Goal: Task Accomplishment & Management: Manage account settings

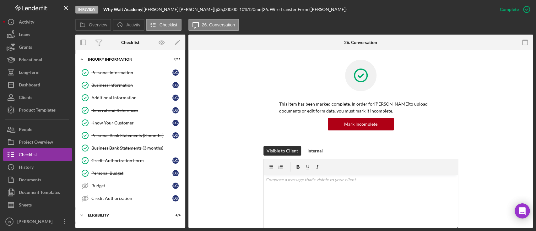
scroll to position [167, 0]
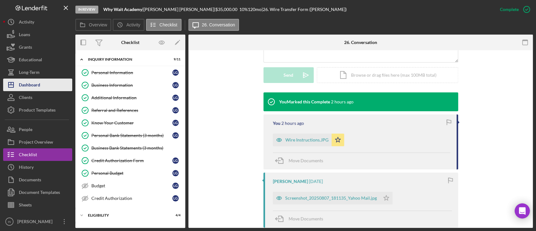
click at [33, 85] on div "Dashboard" at bounding box center [29, 86] width 21 height 14
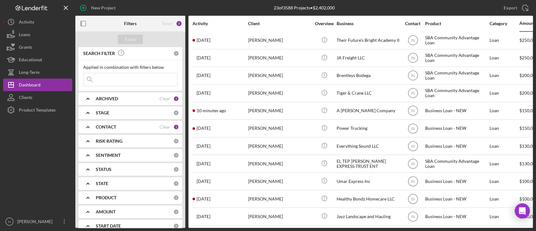
click at [116, 79] on input at bounding box center [131, 79] width 94 height 13
type input "[PERSON_NAME]"
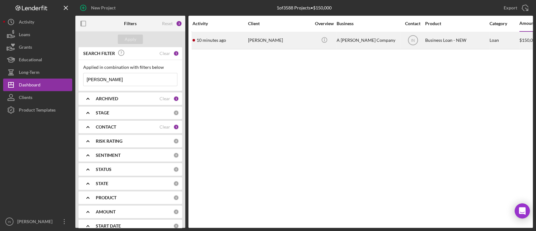
click at [273, 37] on div "[PERSON_NAME]" at bounding box center [279, 40] width 63 height 17
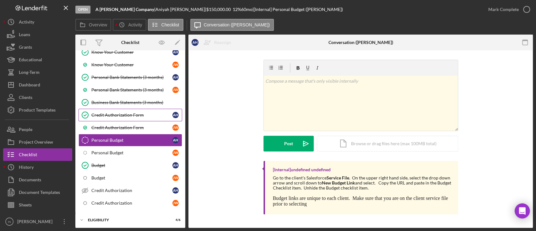
scroll to position [154, 0]
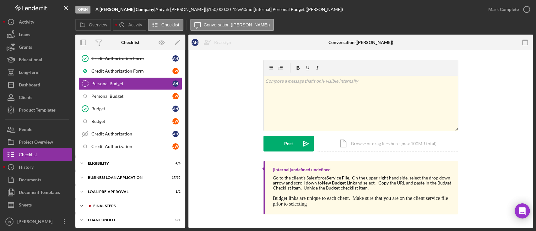
click at [115, 205] on div "FINAL STEPS" at bounding box center [135, 206] width 84 height 4
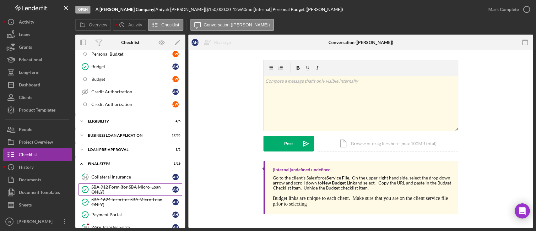
scroll to position [279, 0]
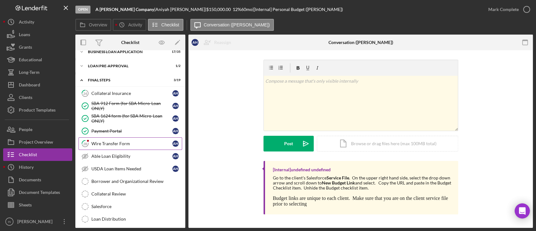
click at [121, 143] on div "Wire Transfer Form" at bounding box center [131, 143] width 81 height 5
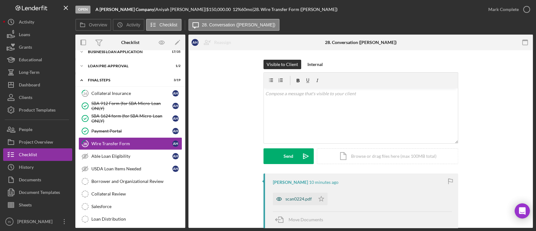
click at [295, 199] on div "scan0224.pdf" at bounding box center [298, 198] width 26 height 5
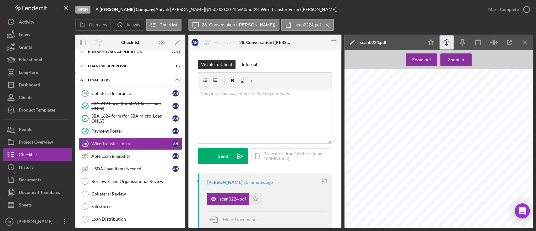
click at [443, 41] on icon "Icon/Download" at bounding box center [447, 42] width 14 height 14
click at [274, 98] on div "v Color teal Color pink Remove color Add row above Add row below Add column bef…" at bounding box center [264, 115] width 133 height 55
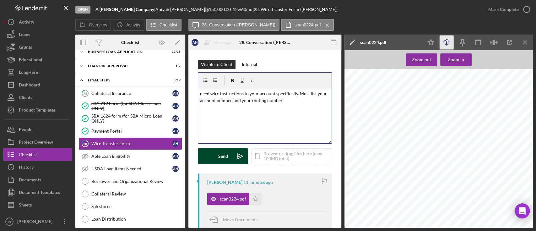
click at [236, 155] on icon "Icon/icon-invite-send" at bounding box center [240, 156] width 16 height 16
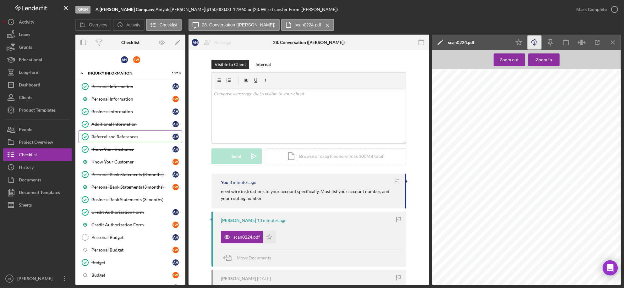
click at [132, 136] on div "Referral and References" at bounding box center [131, 136] width 81 height 5
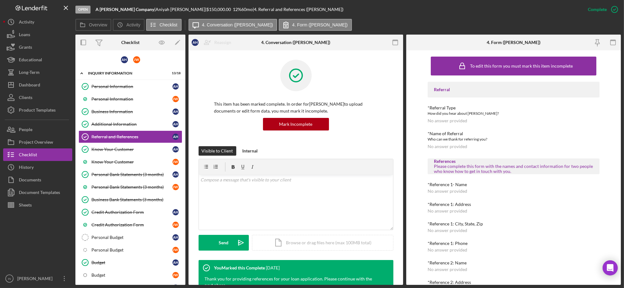
scroll to position [185, 0]
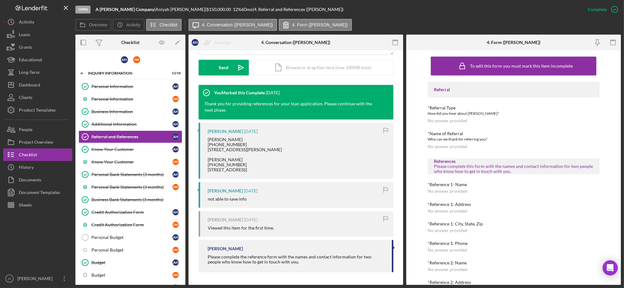
click at [236, 137] on div "[PERSON_NAME] [PHONE_NUMBER] [STREET_ADDRESS][PERSON_NAME] [PERSON_NAME] [PHONE…" at bounding box center [245, 154] width 74 height 35
drag, startPoint x: 236, startPoint y: 129, endPoint x: 206, endPoint y: 130, distance: 30.5
click at [206, 130] on div "[PERSON_NAME] [DATE] [PERSON_NAME] [PHONE_NUMBER] 1131 [PERSON_NAME][GEOGRAPHIC…" at bounding box center [295, 150] width 195 height 56
copy div "[PERSON_NAME]"
drag, startPoint x: 238, startPoint y: 133, endPoint x: 202, endPoint y: 133, distance: 35.5
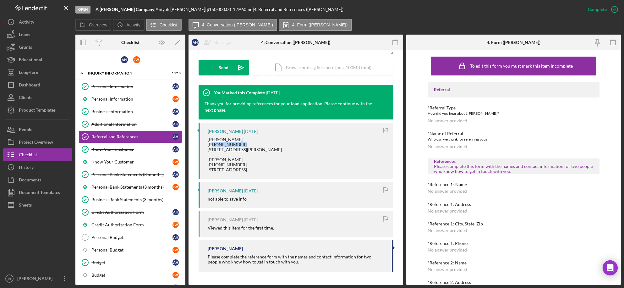
click at [202, 133] on div "[PERSON_NAME] [DATE] [PERSON_NAME] [PHONE_NUMBER] 1131 [PERSON_NAME][GEOGRAPHIC…" at bounding box center [295, 150] width 195 height 56
copy div "[PHONE_NUMBER]"
drag, startPoint x: 237, startPoint y: 155, endPoint x: 205, endPoint y: 156, distance: 32.1
click at [205, 156] on div "[PERSON_NAME] [DATE] [PERSON_NAME] [PHONE_NUMBER] 1131 [PERSON_NAME][GEOGRAPHIC…" at bounding box center [295, 150] width 195 height 56
copy div "[PERSON_NAME]"
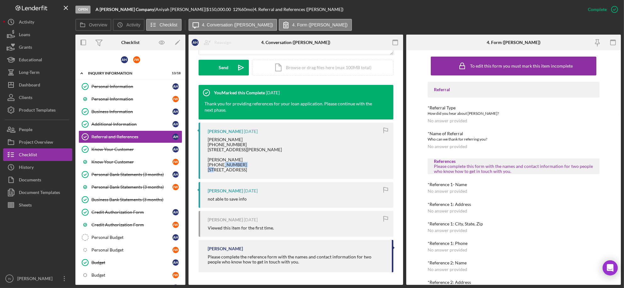
drag, startPoint x: 241, startPoint y: 159, endPoint x: 204, endPoint y: 158, distance: 37.1
click at [204, 158] on div "[PERSON_NAME] [DATE] [PERSON_NAME] [PHONE_NUMBER] 1131 [PERSON_NAME][GEOGRAPHIC…" at bounding box center [295, 150] width 195 height 56
copy div "[PHONE_NUMBER]"
click at [118, 123] on div "Additional Information" at bounding box center [131, 124] width 81 height 5
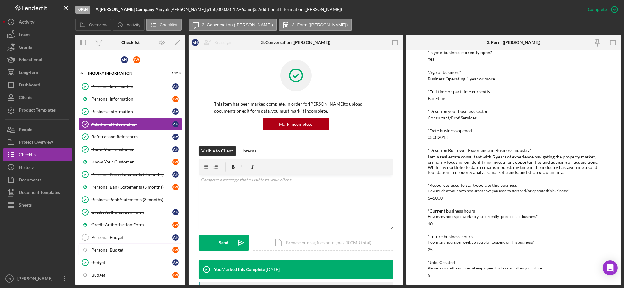
scroll to position [98, 0]
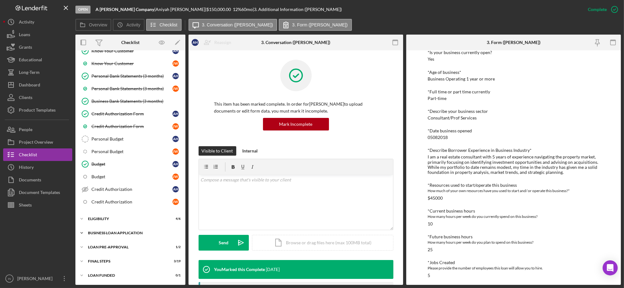
click at [112, 233] on div "BUSINESS LOAN APPLICATION" at bounding box center [133, 233] width 90 height 4
click at [114, 248] on div "Business Canvas" at bounding box center [131, 245] width 81 height 5
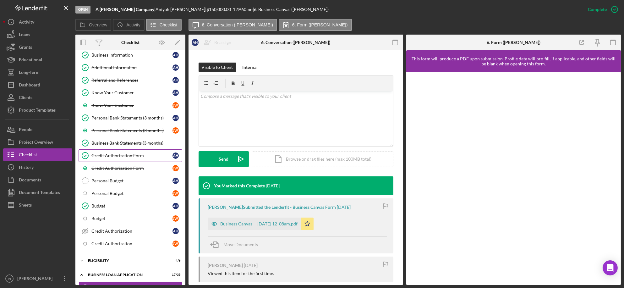
scroll to position [14, 0]
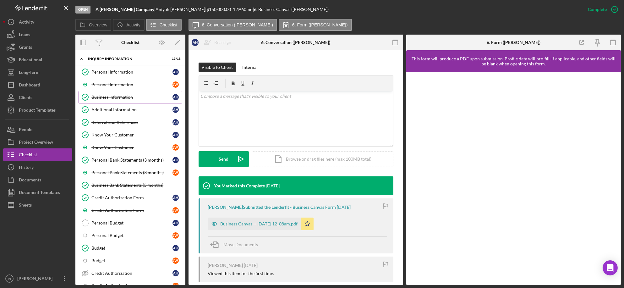
click at [111, 96] on div "Business Information" at bounding box center [131, 97] width 81 height 5
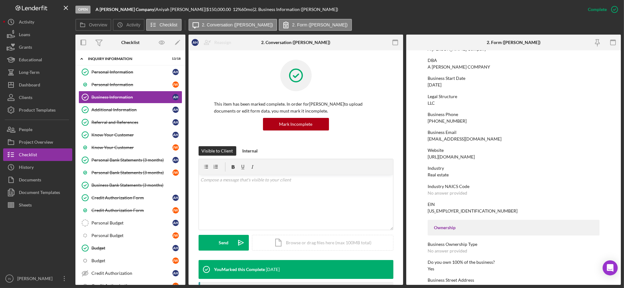
scroll to position [84, 0]
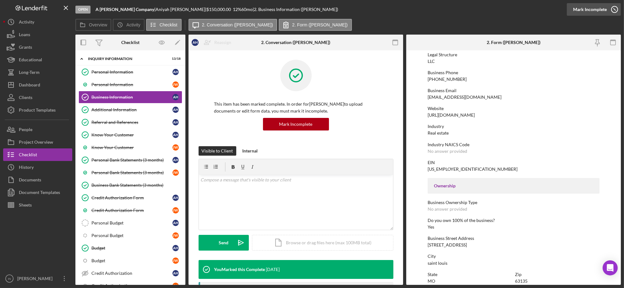
click at [598, 9] on div "Mark Incomplete" at bounding box center [590, 9] width 34 height 13
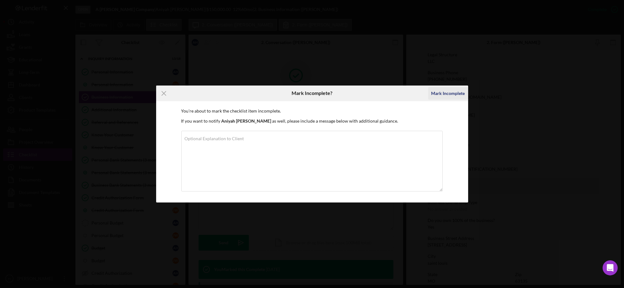
click at [452, 93] on div "Mark Incomplete" at bounding box center [448, 93] width 34 height 13
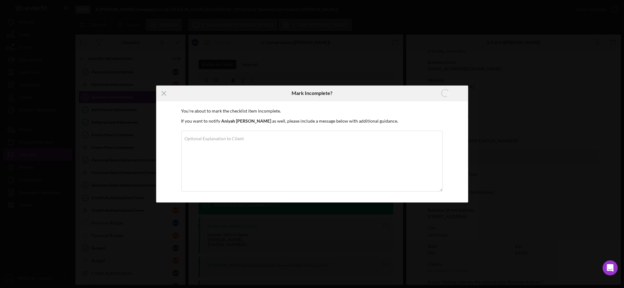
scroll to position [166, 0]
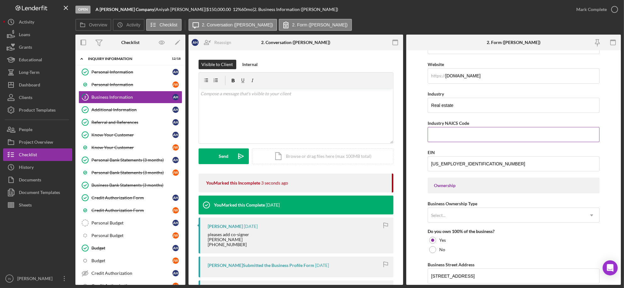
click at [474, 138] on input "Industry NAICS Code" at bounding box center [512, 134] width 171 height 15
drag, startPoint x: 466, startPoint y: 106, endPoint x: 391, endPoint y: 108, distance: 74.5
click at [391, 108] on div "Overview Internal Workflow Stage Open Icon/Dropdown Arrow Archive (can unarchiv…" at bounding box center [347, 160] width 545 height 250
type input "Wellness"
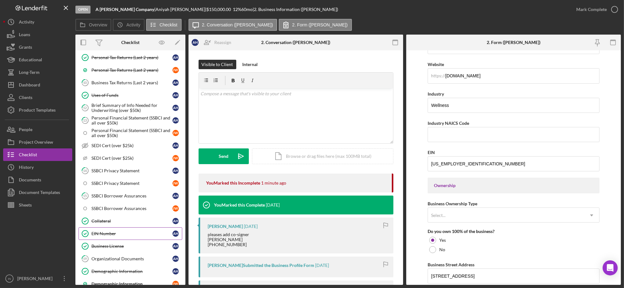
scroll to position [433, 0]
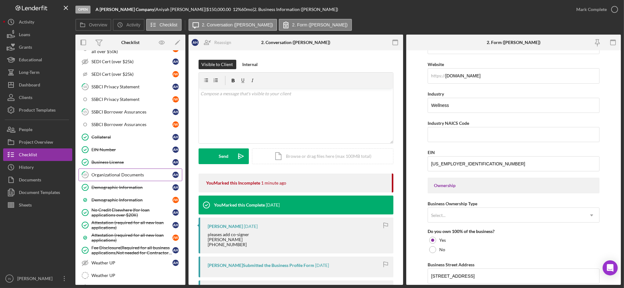
click at [118, 175] on div "Organizational Documents" at bounding box center [131, 174] width 81 height 5
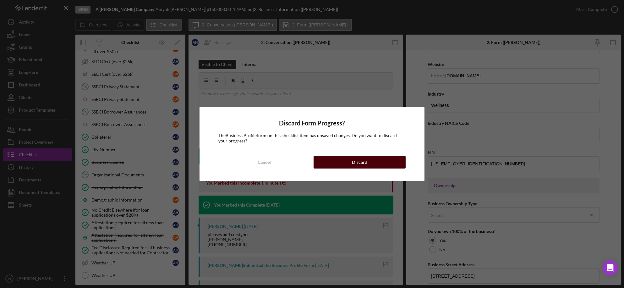
click at [333, 158] on button "Discard" at bounding box center [359, 162] width 92 height 13
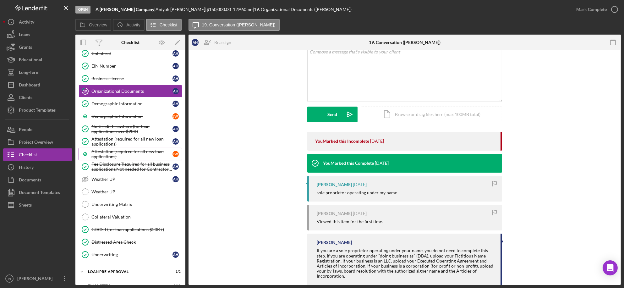
scroll to position [543, 0]
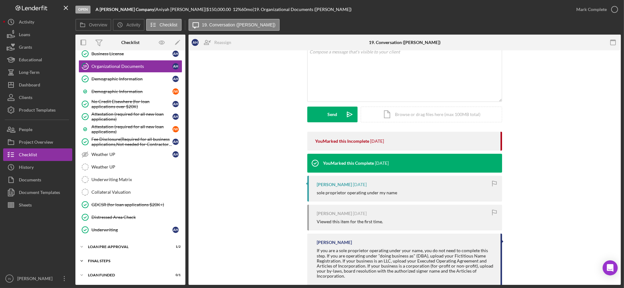
click at [105, 257] on div "Icon/Expander FINAL STEPS 3 / 19" at bounding box center [130, 260] width 110 height 13
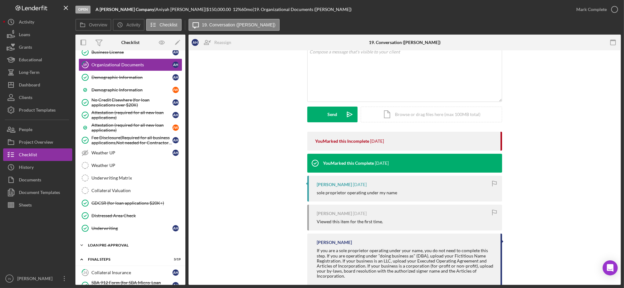
click at [113, 248] on div "Icon/Expander LOAN PRE-APPROVAL 1 / 2" at bounding box center [130, 245] width 110 height 13
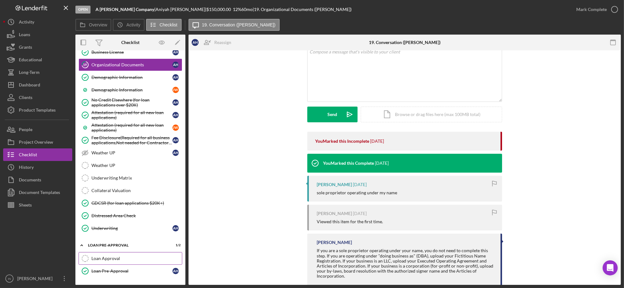
click at [120, 259] on div "Loan Approval" at bounding box center [136, 258] width 90 height 5
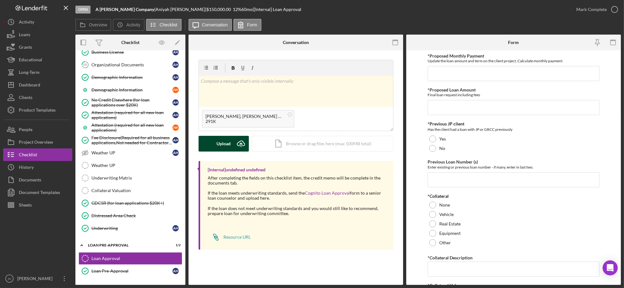
click at [220, 143] on div "Upload" at bounding box center [223, 144] width 14 height 16
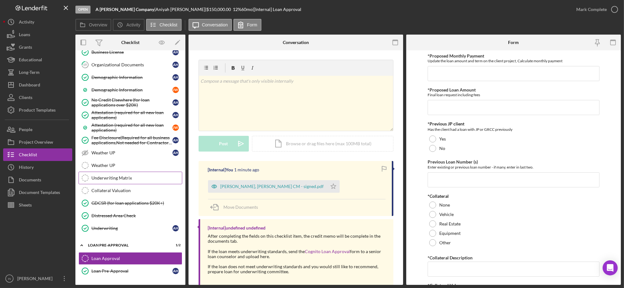
click at [120, 179] on div "Underwriting Matrix" at bounding box center [136, 177] width 90 height 5
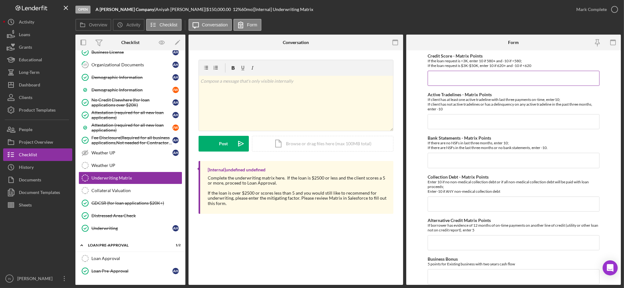
click at [441, 84] on input "Credit Score - Matrix Points" at bounding box center [512, 78] width 171 height 15
type input "10"
click at [455, 128] on input "Active Tradelines - Matrix Points" at bounding box center [512, 121] width 171 height 15
type input "10"
click at [449, 162] on input "Bank Statements - Matrix Points" at bounding box center [512, 160] width 171 height 15
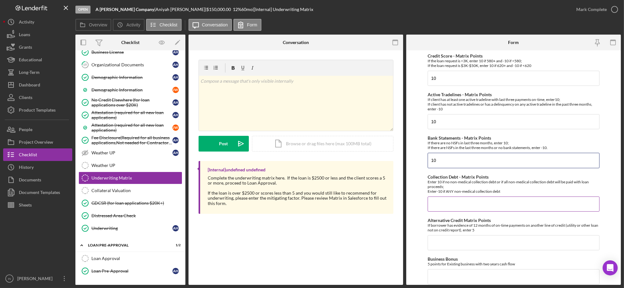
type input "10"
click at [442, 206] on input "Collection Debt - Matrix Points" at bounding box center [512, 203] width 171 height 15
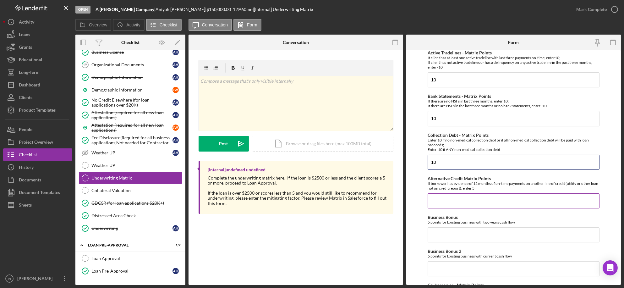
type input "10"
click at [443, 201] on input "Alternative Credit Matrix Points" at bounding box center [512, 200] width 171 height 15
type input "0"
click at [444, 239] on input "Business Bonus" at bounding box center [512, 234] width 171 height 15
type input "0"
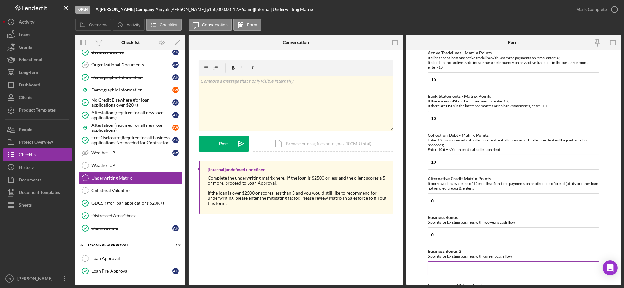
click at [440, 272] on input "Business Bonus 2" at bounding box center [512, 268] width 171 height 15
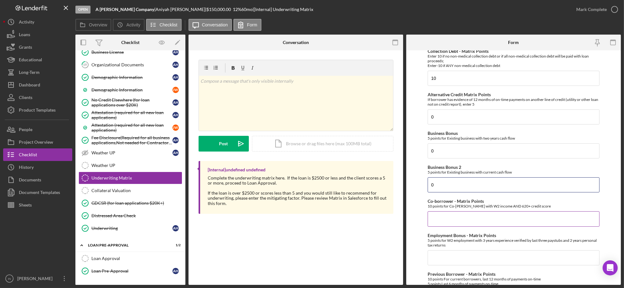
type input "0"
click at [460, 224] on input "Co-borrower - Matrix Points" at bounding box center [512, 218] width 171 height 15
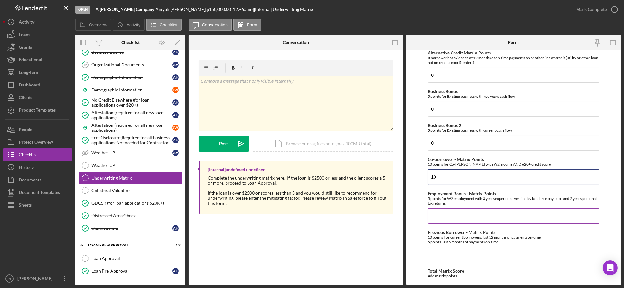
type input "10"
click at [451, 216] on input "Employment Bonus - Matrix Points" at bounding box center [512, 215] width 171 height 15
type input "0"
click at [452, 252] on input "Previous Borrower - Matrix Points" at bounding box center [512, 254] width 171 height 15
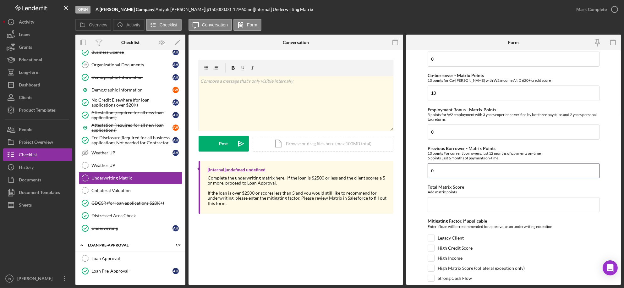
type input "0"
click at [463, 95] on input "10" at bounding box center [512, 92] width 171 height 15
type input "1"
type input "0"
click at [445, 209] on input "Total Matrix Score" at bounding box center [512, 204] width 171 height 15
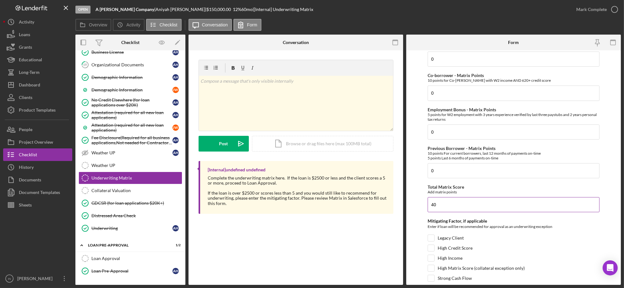
scroll to position [305, 0]
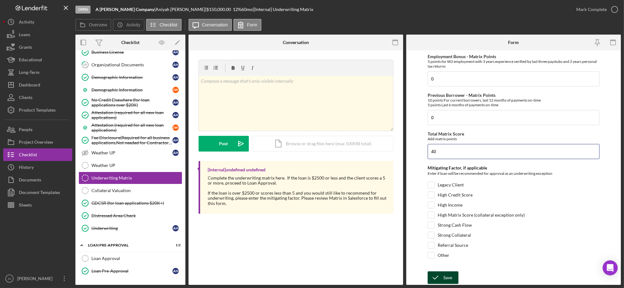
type input "40"
click at [441, 276] on icon "submit" at bounding box center [435, 277] width 16 height 16
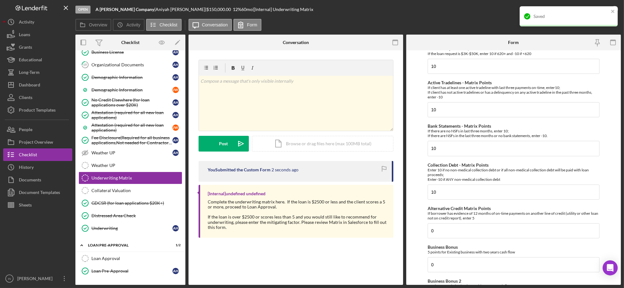
scroll to position [0, 0]
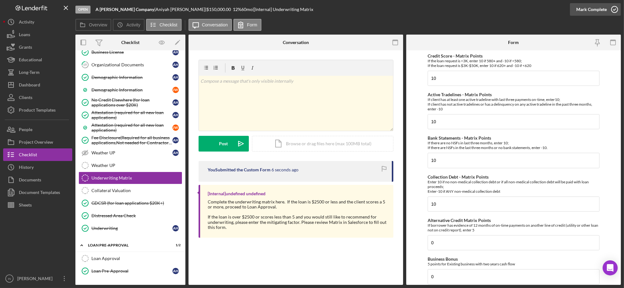
click at [584, 9] on div "Mark Complete" at bounding box center [591, 9] width 30 height 13
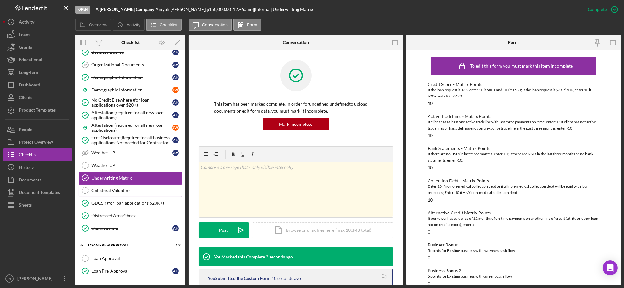
click at [129, 188] on link "Collateral Valuation Collateral Valuation" at bounding box center [131, 190] width 104 height 13
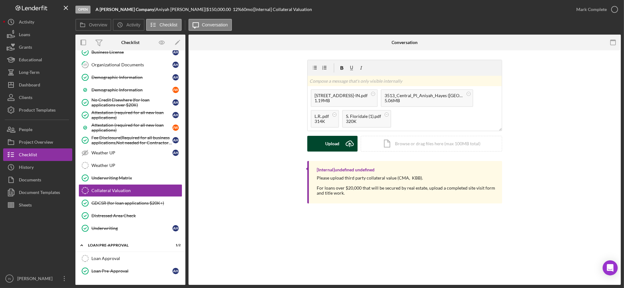
click at [338, 143] on div "Upload" at bounding box center [332, 144] width 14 height 16
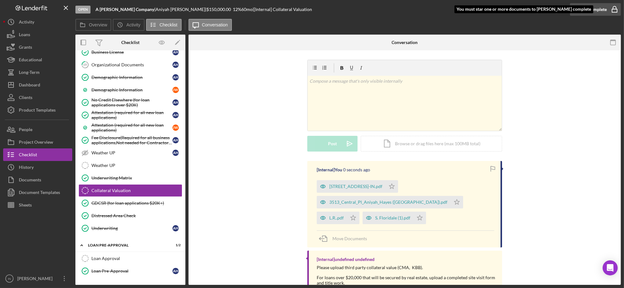
click at [587, 13] on div "Mark Complete" at bounding box center [591, 9] width 30 height 13
click at [398, 182] on icon "Icon/Star" at bounding box center [391, 186] width 13 height 13
click at [588, 6] on div "Mark Complete" at bounding box center [591, 9] width 30 height 13
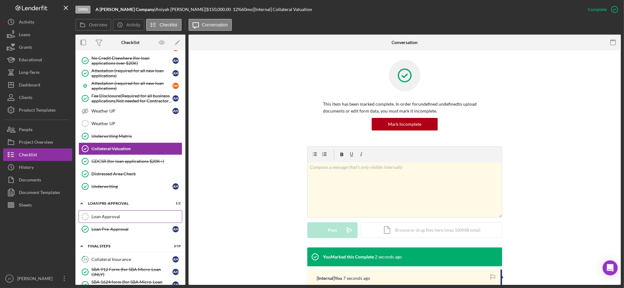
scroll to position [627, 0]
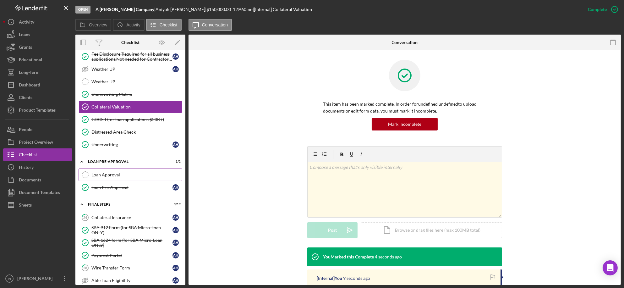
click at [119, 176] on div "Loan Approval" at bounding box center [136, 174] width 90 height 5
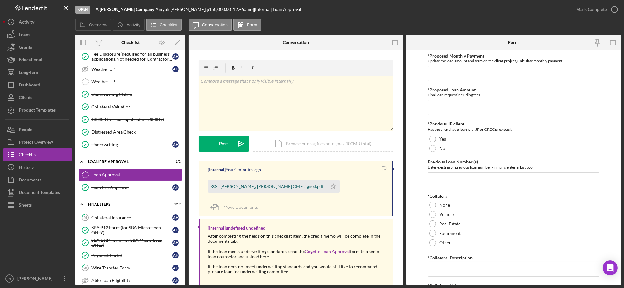
click at [267, 183] on div "Aniyah Hayes, Jaclyn Williams CM - signed.pdf" at bounding box center [267, 186] width 119 height 13
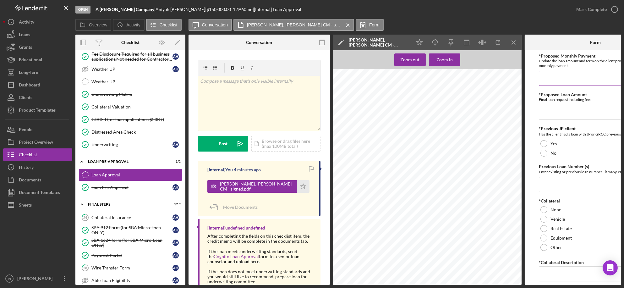
click at [559, 81] on input "*Proposed Monthly Payment" at bounding box center [595, 78] width 113 height 15
type input "$2,223"
click at [561, 111] on input "*Proposed Loan Amount" at bounding box center [595, 112] width 113 height 15
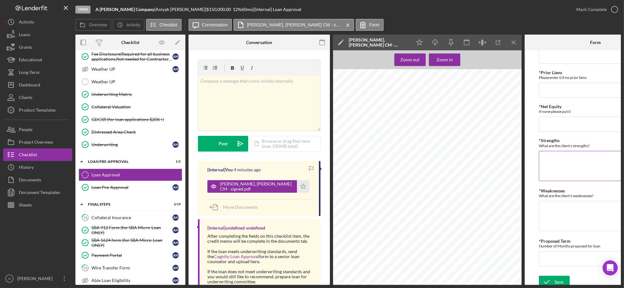
scroll to position [258, 0]
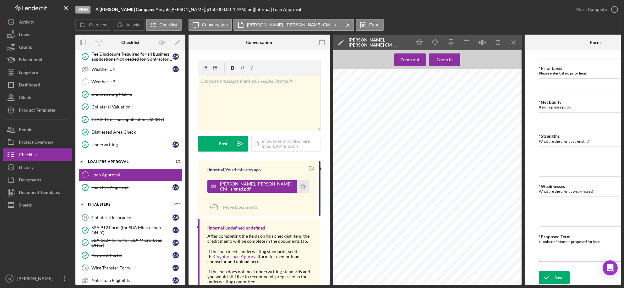
type input "$155,214.45"
click at [565, 247] on input "*Proposed Term" at bounding box center [595, 254] width 113 height 15
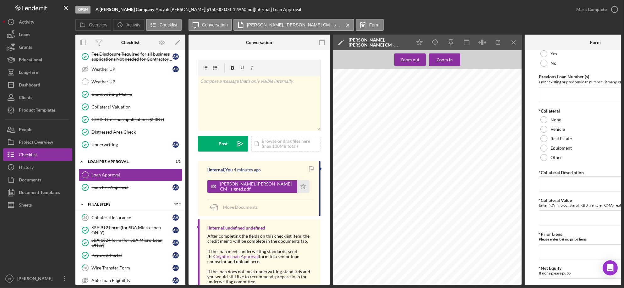
scroll to position [6, 0]
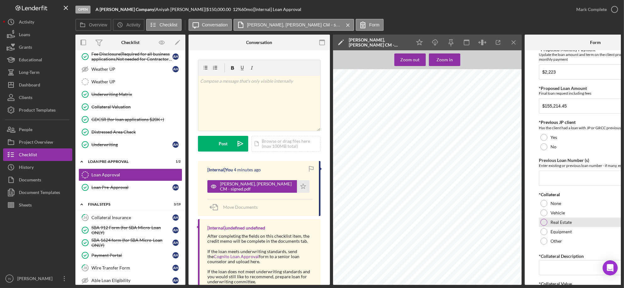
type input "60"
click at [544, 224] on div at bounding box center [543, 222] width 7 height 7
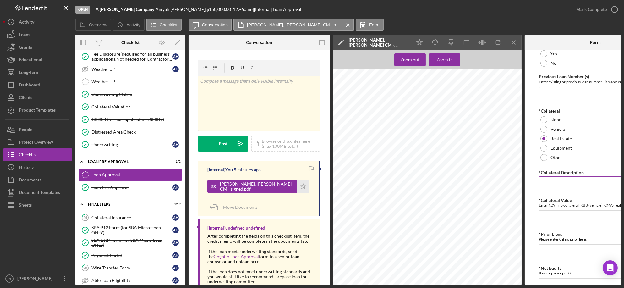
click at [565, 184] on input "*Collateral Description" at bounding box center [595, 183] width 113 height 15
type input "2 properties"
click at [558, 218] on input "*Collateral Value" at bounding box center [595, 217] width 113 height 15
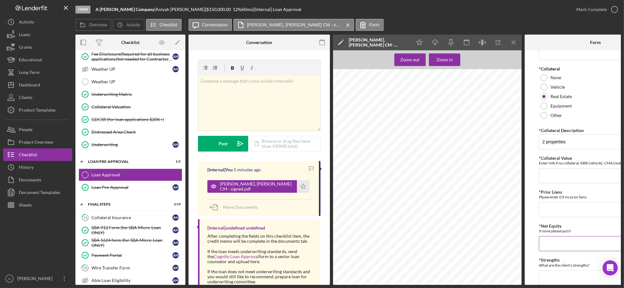
click at [565, 248] on input "*Net Equity" at bounding box center [595, 243] width 113 height 15
click at [558, 179] on input "*Collateral Value" at bounding box center [595, 175] width 113 height 15
type input "see cm"
click at [556, 212] on input "*Prior Liens" at bounding box center [595, 209] width 113 height 15
type input "0"
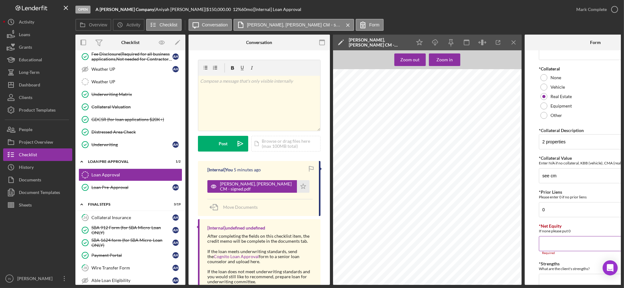
click at [555, 239] on input "*Net Equity" at bounding box center [595, 243] width 113 height 15
click at [548, 244] on input "127,491" at bounding box center [595, 243] width 113 height 15
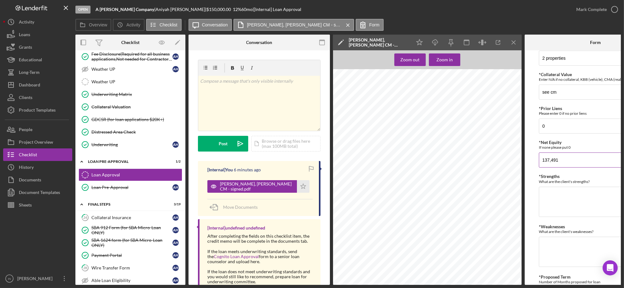
scroll to position [258, 0]
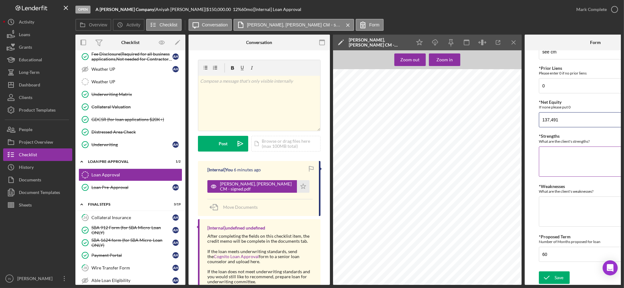
type input "137,491"
click at [570, 155] on textarea "*Strengths" at bounding box center [595, 161] width 113 height 30
type textarea "See CM"
click at [560, 202] on textarea "*Weaknesses" at bounding box center [595, 211] width 113 height 30
type textarea "See CM"
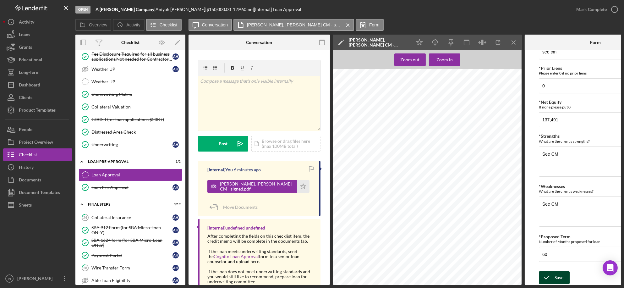
click at [555, 273] on div "Save" at bounding box center [558, 277] width 9 height 13
click at [596, 8] on div "Mark Complete" at bounding box center [591, 9] width 30 height 13
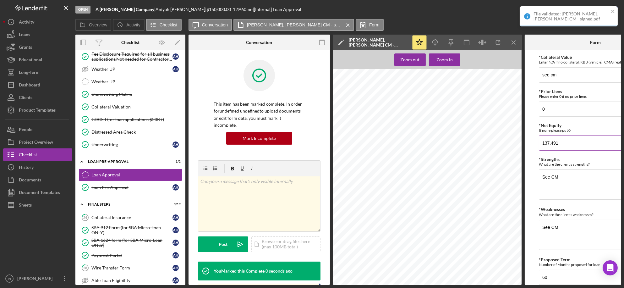
scroll to position [286, 0]
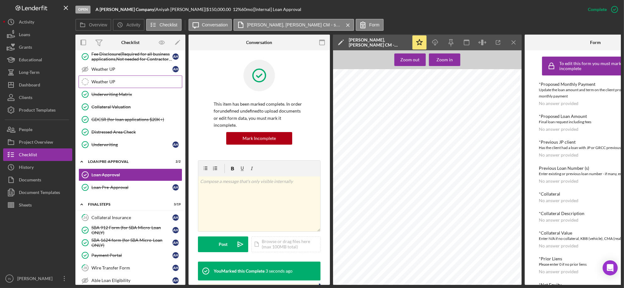
click at [129, 81] on div "Weather UP" at bounding box center [136, 81] width 90 height 5
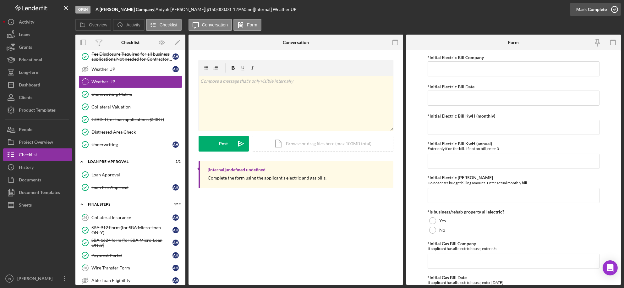
click at [599, 10] on div "Mark Complete" at bounding box center [591, 9] width 30 height 13
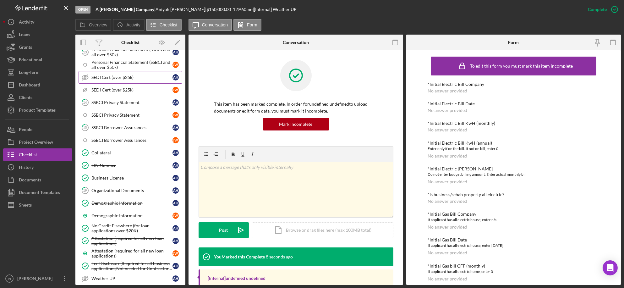
scroll to position [376, 0]
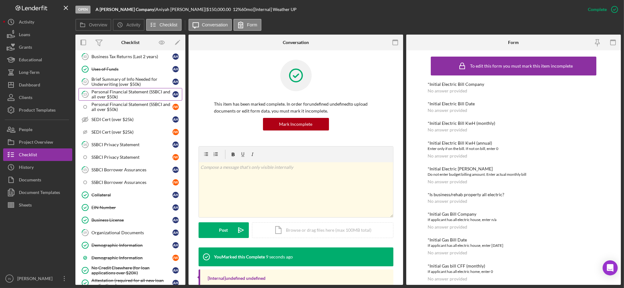
click at [116, 99] on div "Personal Financial Statement (SSBCI and all over $50k)" at bounding box center [131, 94] width 81 height 10
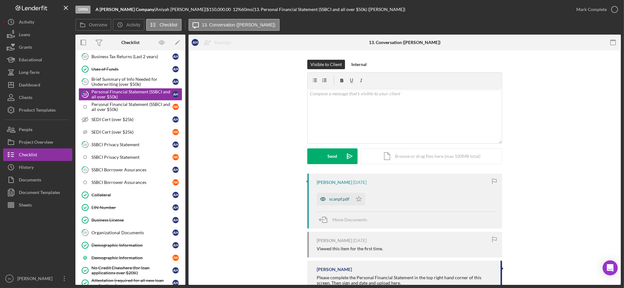
click at [332, 198] on div "scanpf.pdf" at bounding box center [339, 198] width 20 height 5
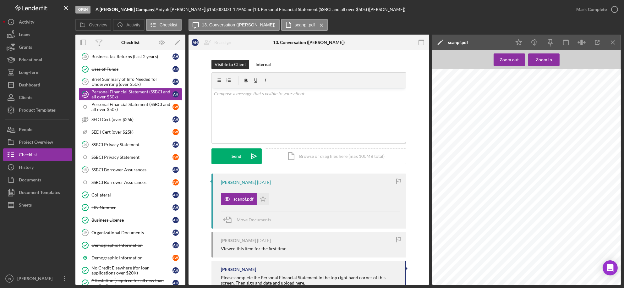
scroll to position [1047, 0]
click at [126, 105] on div "Personal Financial Statement (SSBCI and all over $50k)" at bounding box center [131, 107] width 81 height 10
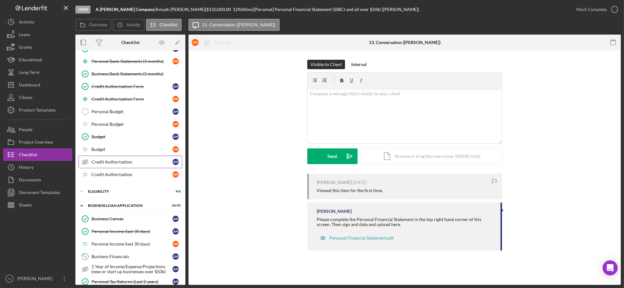
scroll to position [167, 0]
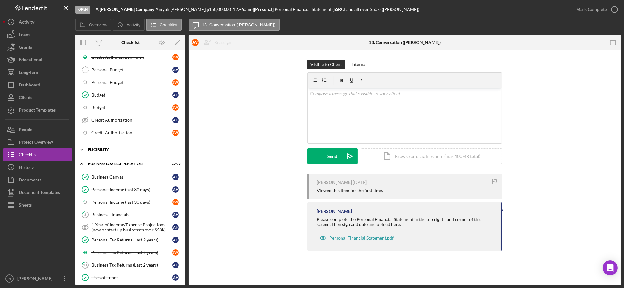
click at [111, 147] on div "Icon/Expander ELIGIBILITY 4 / 6" at bounding box center [130, 149] width 110 height 13
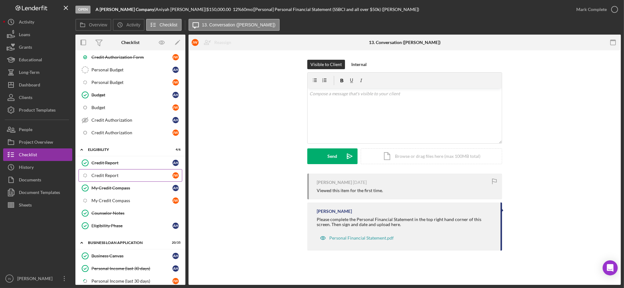
click at [129, 175] on div "Credit Report" at bounding box center [131, 175] width 81 height 5
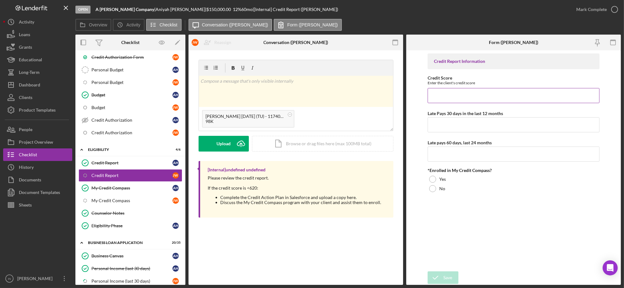
click at [446, 98] on input "Credit Score" at bounding box center [512, 95] width 171 height 15
type input "617"
click at [448, 131] on input "Late Pays 30 days in the last 12 months" at bounding box center [512, 124] width 171 height 15
type input "7"
click at [453, 151] on input "Late pays 60 days, last 24 months" at bounding box center [512, 153] width 171 height 15
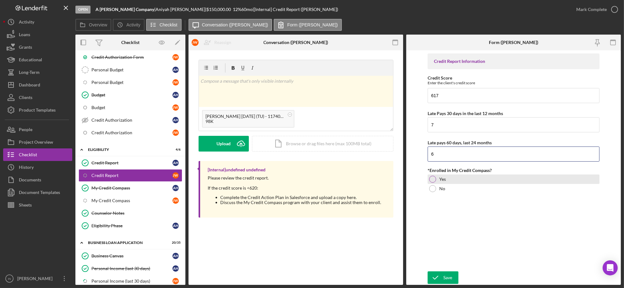
type input "6"
click at [438, 180] on div "Yes" at bounding box center [512, 178] width 171 height 9
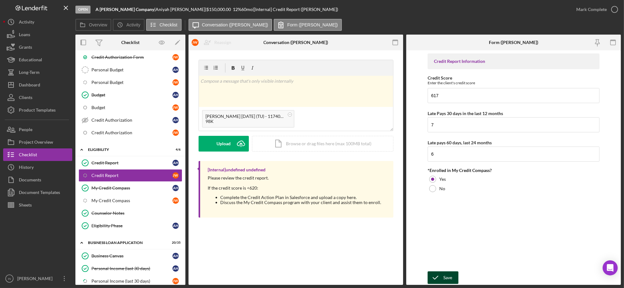
click at [446, 276] on div "Save" at bounding box center [447, 277] width 9 height 13
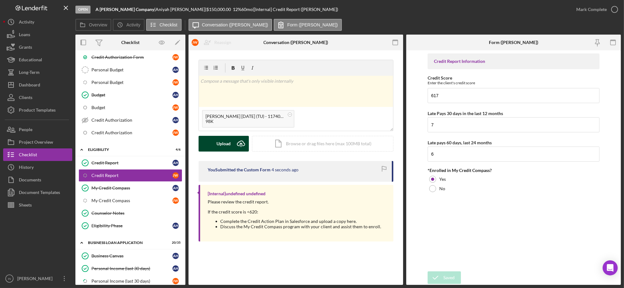
click at [224, 142] on div "Upload" at bounding box center [223, 144] width 14 height 16
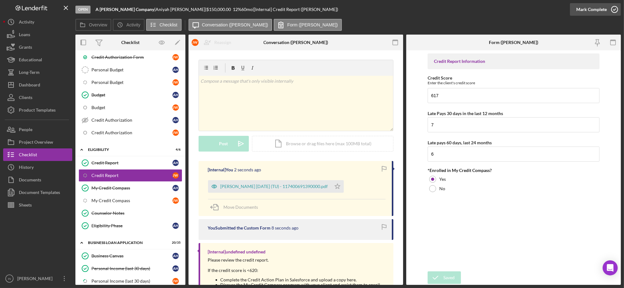
click at [598, 10] on div "Mark Complete" at bounding box center [591, 9] width 30 height 13
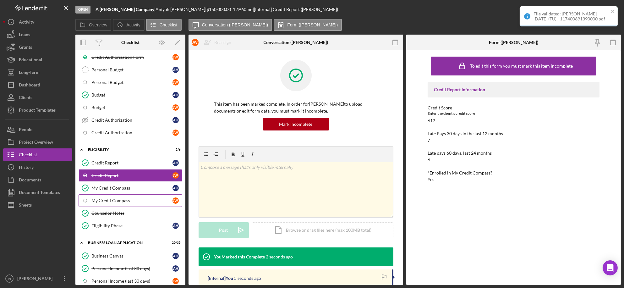
click at [117, 203] on div "My Credit Compass" at bounding box center [131, 200] width 81 height 5
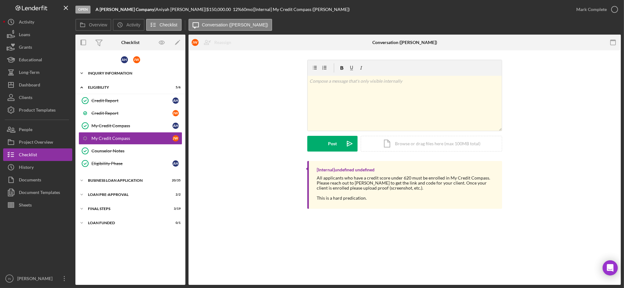
click at [125, 73] on div "INQUIRY INFORMATION" at bounding box center [133, 73] width 90 height 4
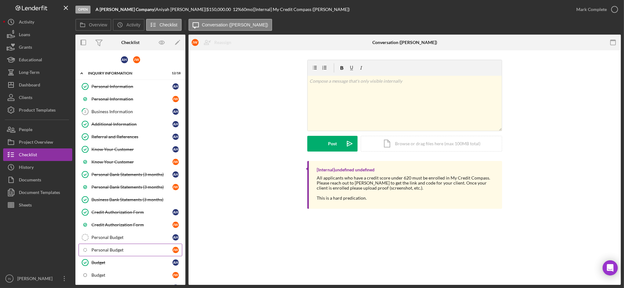
click at [110, 251] on div "Personal Budget" at bounding box center [131, 249] width 81 height 5
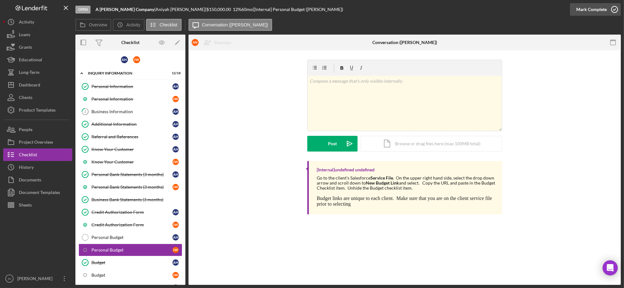
click at [586, 10] on div "Mark Complete" at bounding box center [591, 9] width 30 height 13
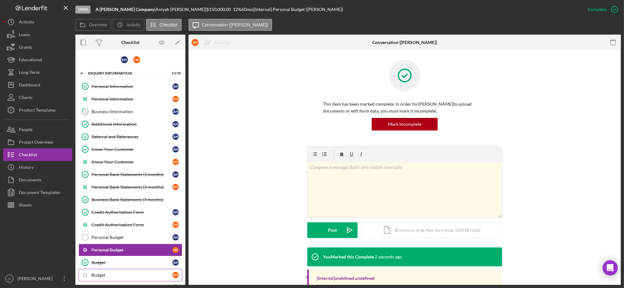
click at [115, 274] on div "Budget" at bounding box center [131, 274] width 81 height 5
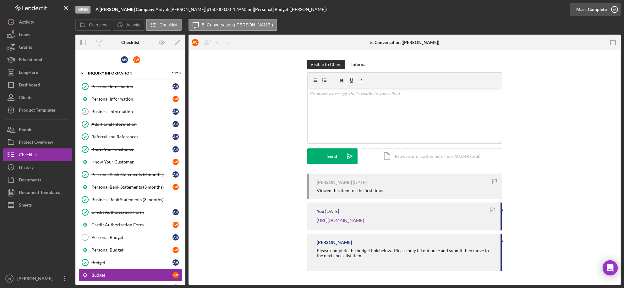
click at [580, 8] on div "Mark Complete" at bounding box center [591, 9] width 30 height 13
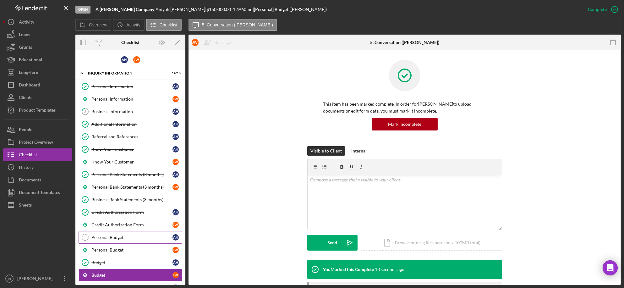
click at [117, 237] on div "Personal Budget" at bounding box center [131, 237] width 81 height 5
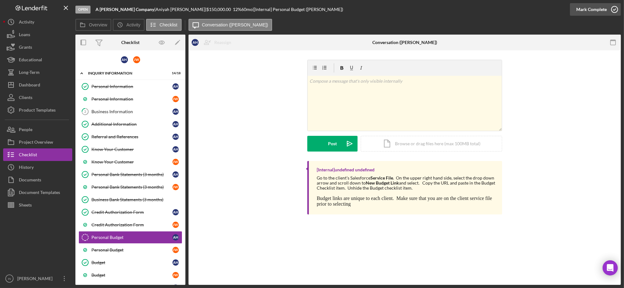
click at [599, 8] on div "Mark Complete" at bounding box center [591, 9] width 30 height 13
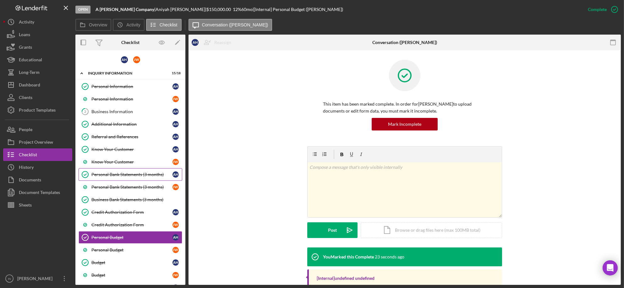
click at [124, 175] on div "Personal Bank Statements (3 months)" at bounding box center [131, 174] width 81 height 5
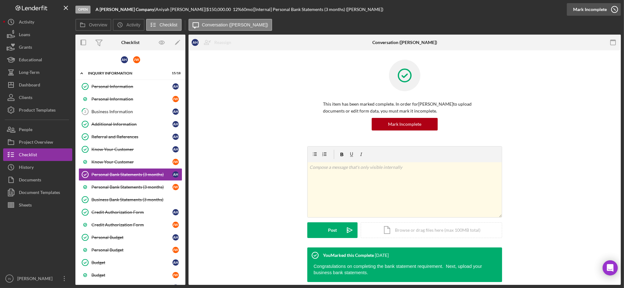
click at [595, 5] on div "Mark Incomplete" at bounding box center [590, 9] width 34 height 13
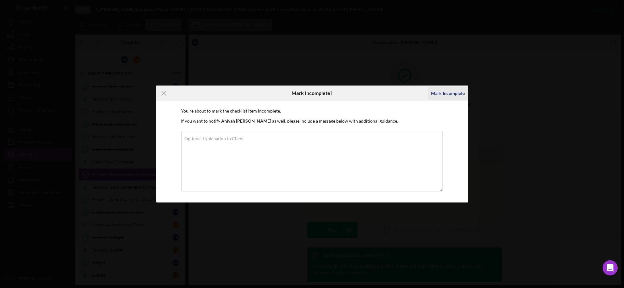
click at [451, 90] on div "Mark Incomplete" at bounding box center [448, 93] width 34 height 13
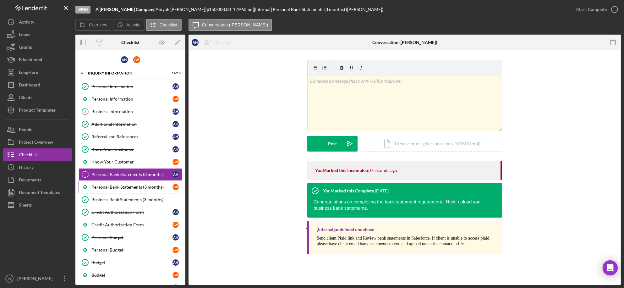
click at [122, 185] on div "Personal Bank Statements (3 months)" at bounding box center [131, 186] width 81 height 5
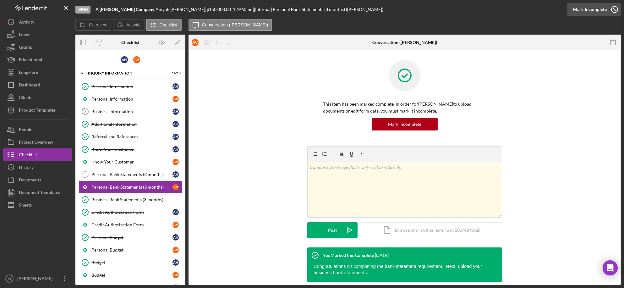
click at [599, 9] on div "Mark Incomplete" at bounding box center [590, 9] width 34 height 13
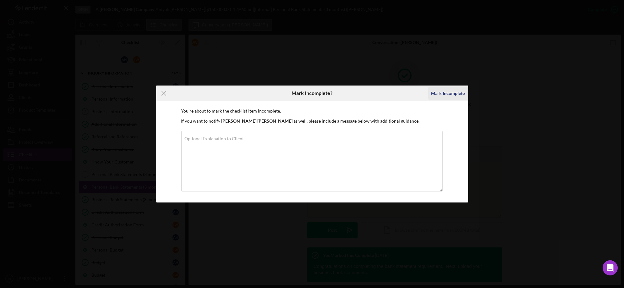
click at [449, 87] on div "Mark Incomplete" at bounding box center [448, 93] width 40 height 16
click at [442, 91] on div "Mark Incomplete" at bounding box center [448, 93] width 34 height 13
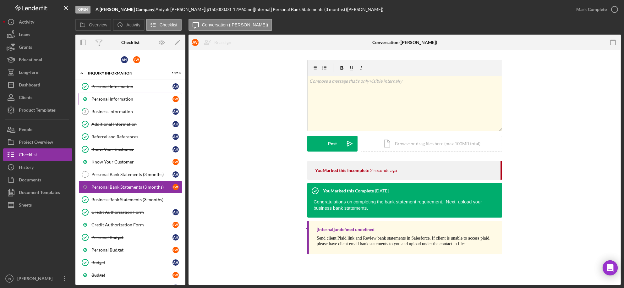
click at [133, 103] on link "Personal Information J W" at bounding box center [131, 99] width 104 height 13
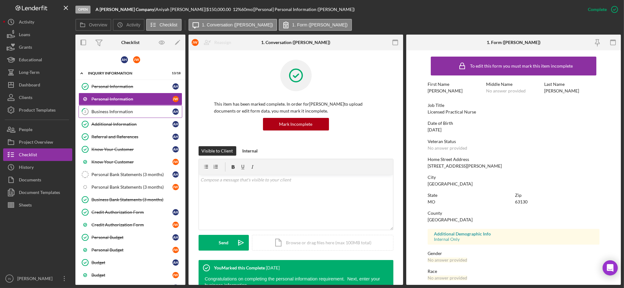
click at [130, 110] on div "Business Information" at bounding box center [131, 111] width 81 height 5
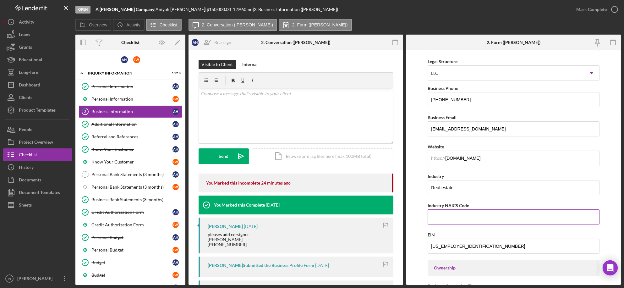
scroll to position [126, 0]
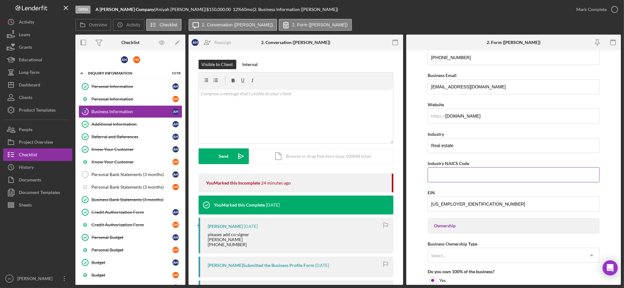
click at [435, 176] on input "Industry NAICS Code" at bounding box center [512, 174] width 171 height 15
click at [461, 141] on input "Real estate" at bounding box center [512, 145] width 171 height 15
type input "Wellness"
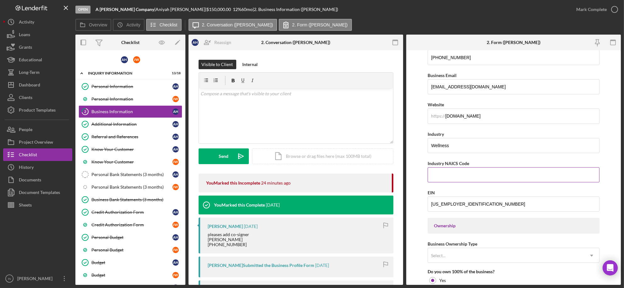
click at [443, 178] on input "Industry NAICS Code" at bounding box center [512, 174] width 171 height 15
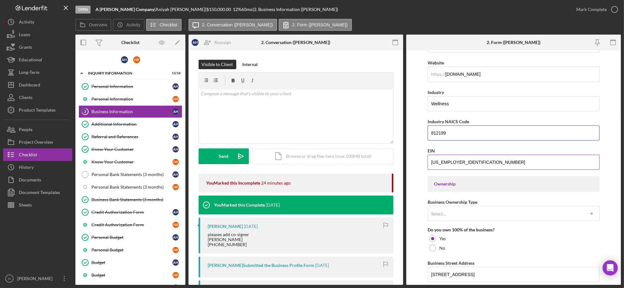
scroll to position [209, 0]
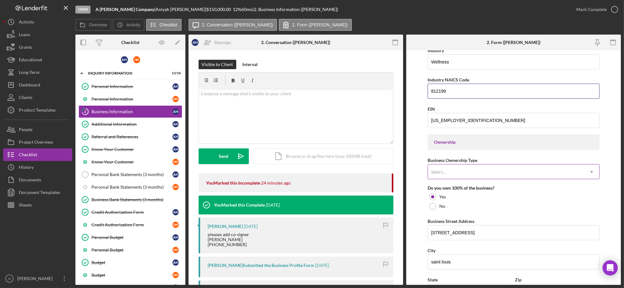
type input "812199"
click at [500, 174] on div "Select..." at bounding box center [506, 172] width 156 height 14
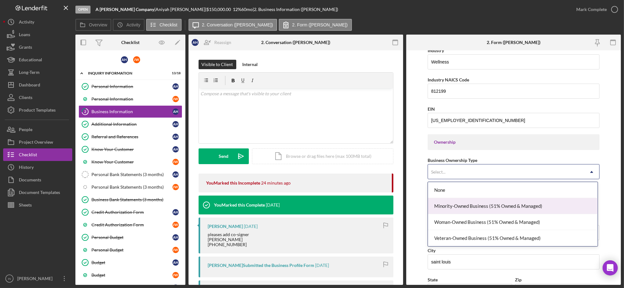
click at [485, 205] on div "Minority-Owned Business (51% Owned & Managed)" at bounding box center [513, 206] width 170 height 16
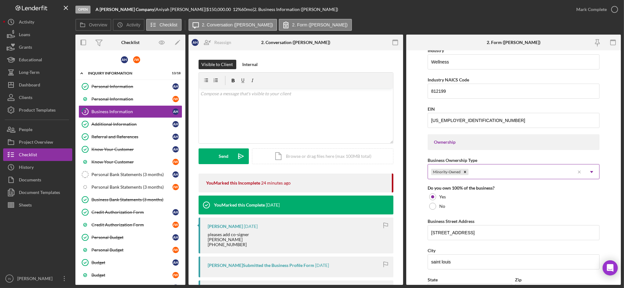
click at [515, 169] on div "Minority-Owned" at bounding box center [501, 172] width 146 height 14
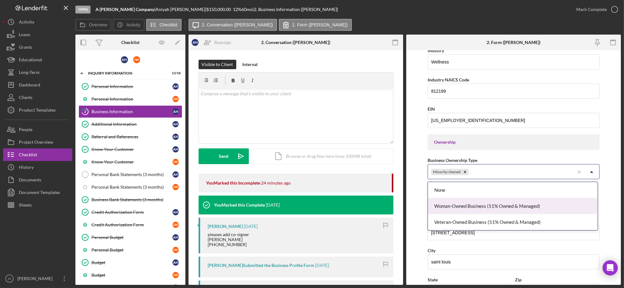
click at [500, 208] on div "Woman-Owned Business (51% Owned & Managed)" at bounding box center [513, 206] width 170 height 16
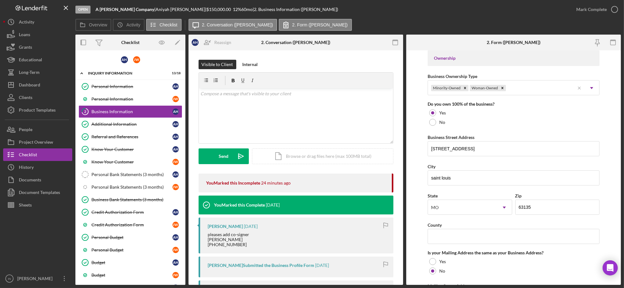
scroll to position [335, 0]
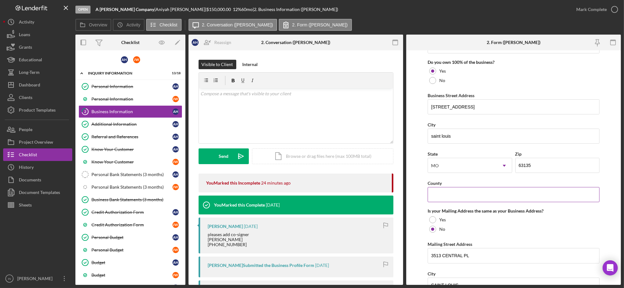
click at [490, 196] on input "County" at bounding box center [512, 194] width 171 height 15
type input "St. Louis"
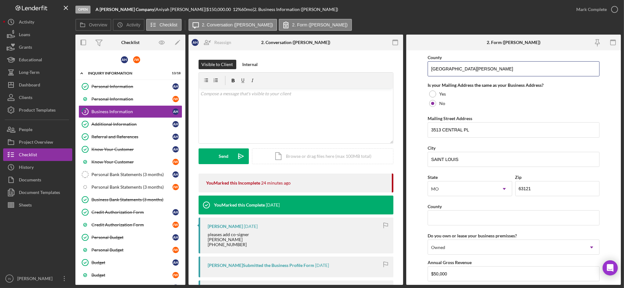
scroll to position [502, 0]
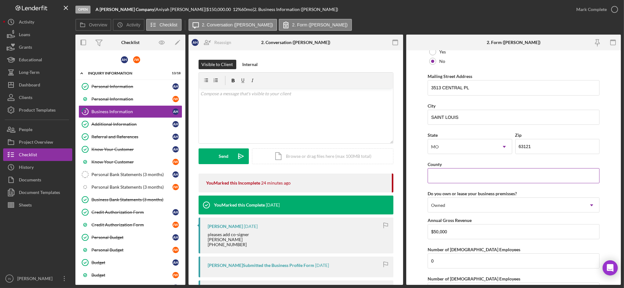
click at [481, 179] on input "County" at bounding box center [512, 175] width 171 height 15
type input "St Louis"
click at [606, 131] on form "Business Name A Hayes Company DBA A HAYES COMPANY Business Start Date 05/01/201…" at bounding box center [513, 167] width 214 height 234
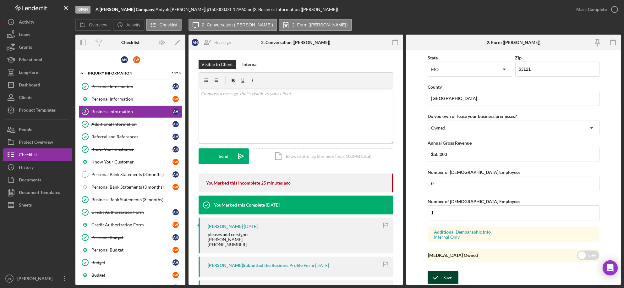
click at [436, 278] on polyline "submit" at bounding box center [435, 277] width 5 height 3
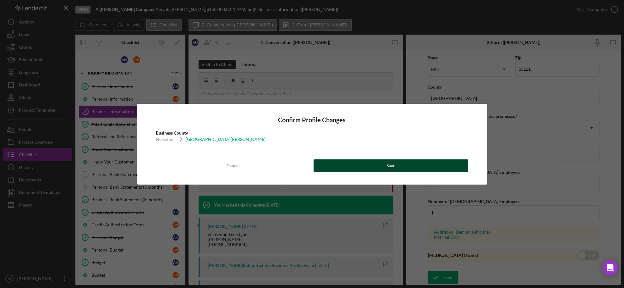
click at [389, 161] on div "Save" at bounding box center [390, 165] width 9 height 13
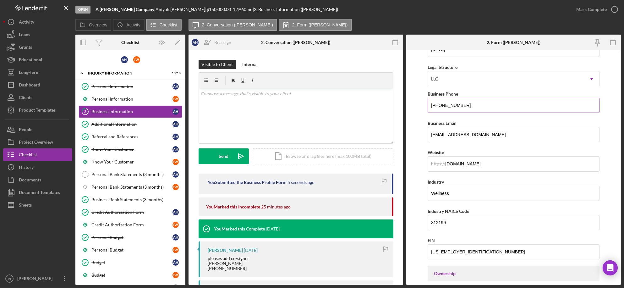
scroll to position [0, 0]
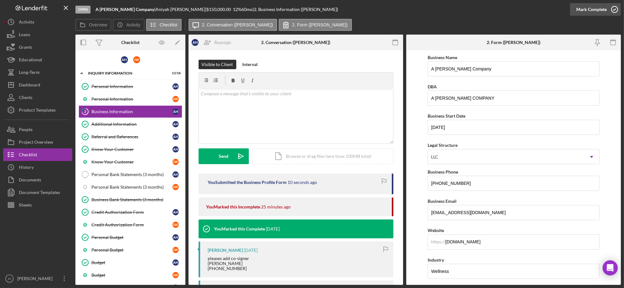
click at [594, 9] on div "Mark Complete" at bounding box center [591, 9] width 30 height 13
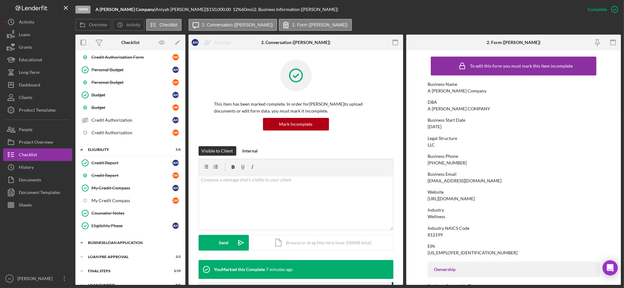
scroll to position [178, 0]
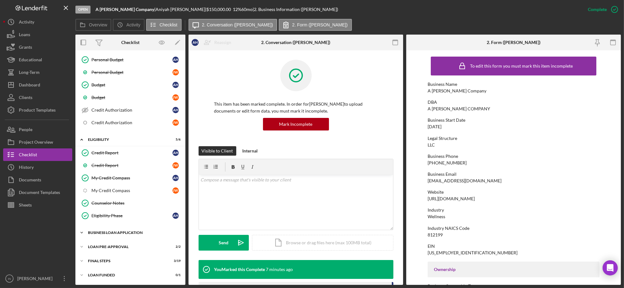
click at [131, 231] on div "BUSINESS LOAN APPLICATION" at bounding box center [133, 233] width 90 height 4
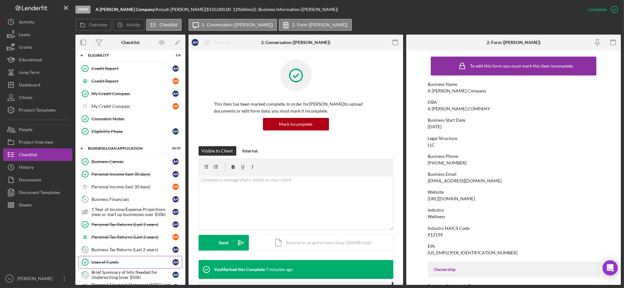
scroll to position [303, 0]
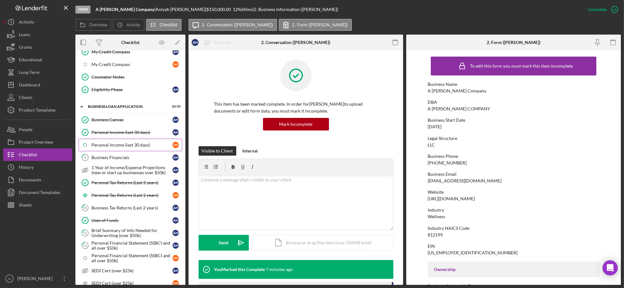
click at [123, 146] on div "Personal Income (last 30 days)" at bounding box center [131, 144] width 81 height 5
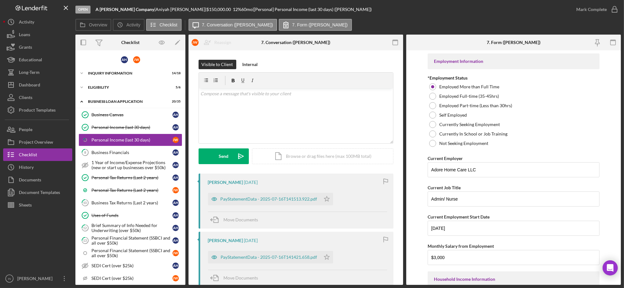
click at [611, 96] on form "Employment Information *Employment Status Employed More than Full Time Employed…" at bounding box center [513, 167] width 214 height 234
click at [286, 198] on div "PayStatementData - 2025-07-16T141513.922.pdf" at bounding box center [268, 198] width 97 height 5
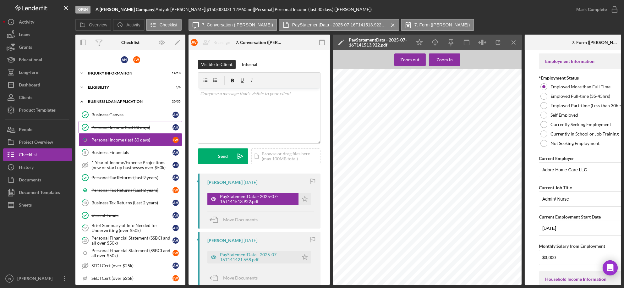
click at [136, 126] on div "Personal Income (last 30 days)" at bounding box center [131, 127] width 81 height 5
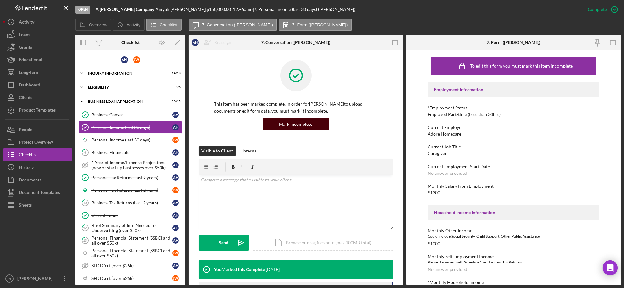
click at [313, 123] on button "Mark Incomplete" at bounding box center [296, 124] width 66 height 13
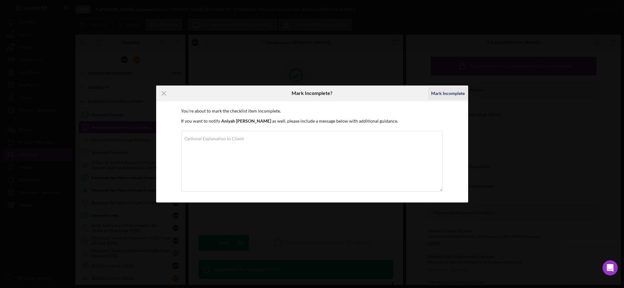
click at [444, 90] on div "Mark Incomplete" at bounding box center [448, 93] width 34 height 13
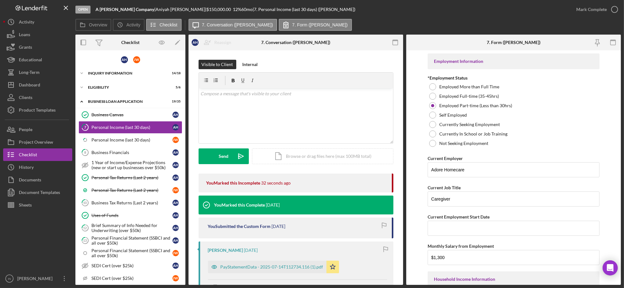
click at [614, 91] on form "Employment Information *Employment Status Employed More than Full Time Employed…" at bounding box center [513, 167] width 214 height 234
click at [129, 151] on div "Business Financials" at bounding box center [131, 152] width 81 height 5
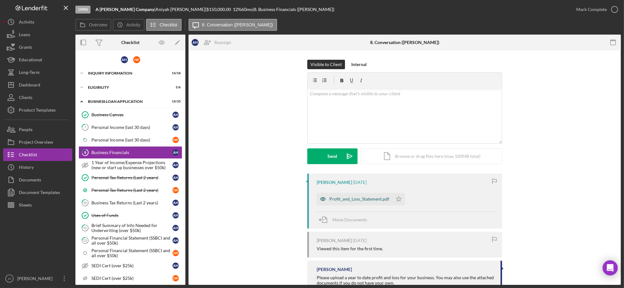
click at [357, 196] on div "Profit_and_Loss_Statement.pdf" at bounding box center [359, 198] width 60 height 5
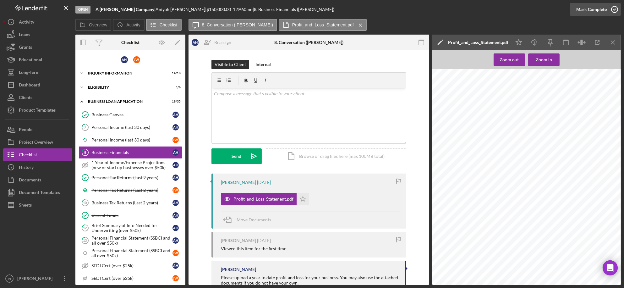
click at [590, 7] on div "Mark Complete" at bounding box center [591, 9] width 30 height 13
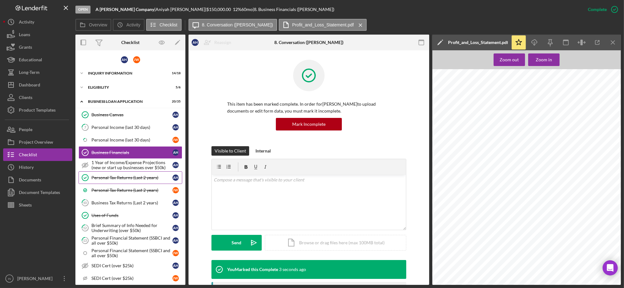
click at [131, 179] on div "Personal Tax Returns (Last 2 years)" at bounding box center [131, 177] width 81 height 5
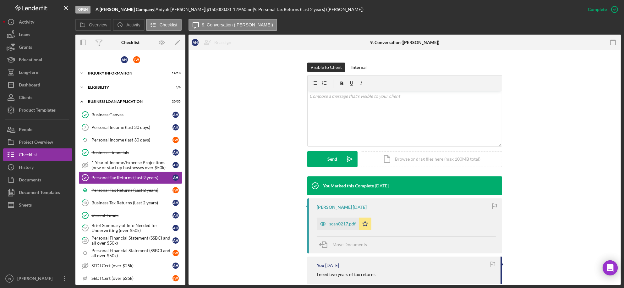
scroll to position [126, 0]
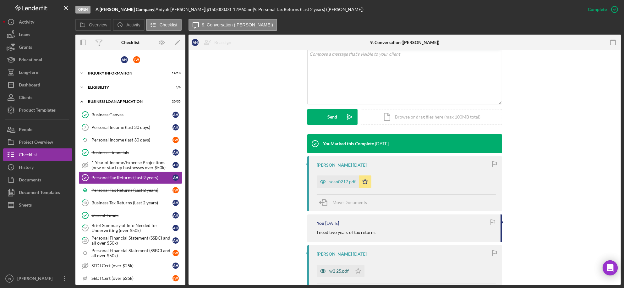
click at [338, 270] on div "w2 25.pdf" at bounding box center [338, 270] width 19 height 5
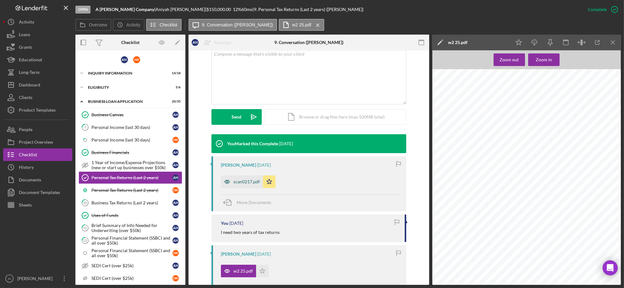
click at [239, 183] on div "scan0217.pdf" at bounding box center [246, 181] width 26 height 5
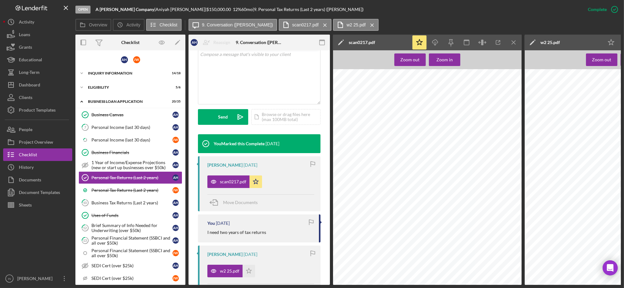
scroll to position [41, 0]
click at [112, 186] on link "Personal Tax Returns (Last 2 years) J W" at bounding box center [131, 190] width 104 height 13
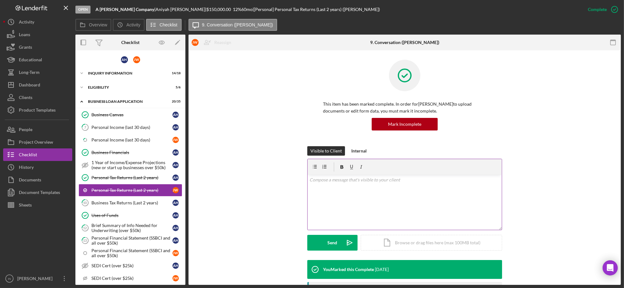
scroll to position [95, 0]
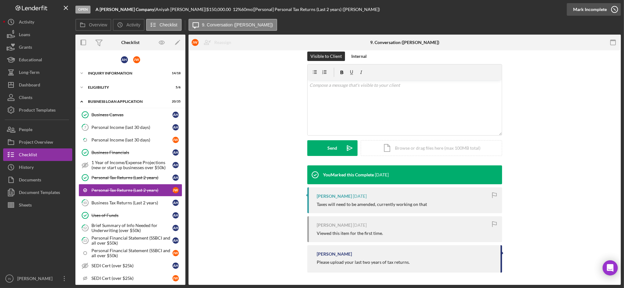
click at [602, 8] on div "Mark Incomplete" at bounding box center [590, 9] width 34 height 13
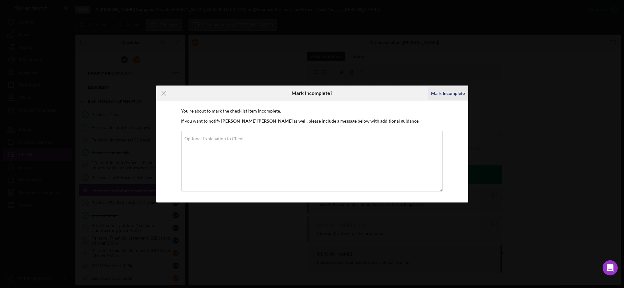
click at [459, 95] on div "Mark Incomplete" at bounding box center [448, 93] width 34 height 13
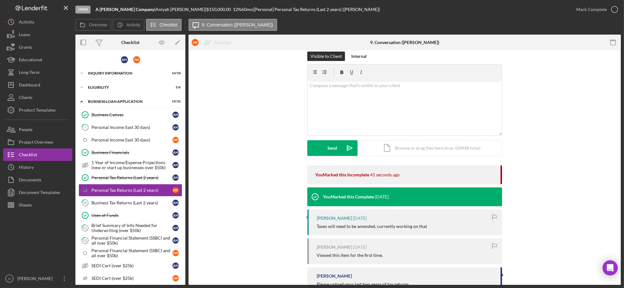
click at [574, 122] on div "Visible to Client Internal v Color teal Color pink Remove color Add row above A…" at bounding box center [404, 109] width 413 height 114
click at [127, 214] on div "Uses of Funds" at bounding box center [131, 215] width 81 height 5
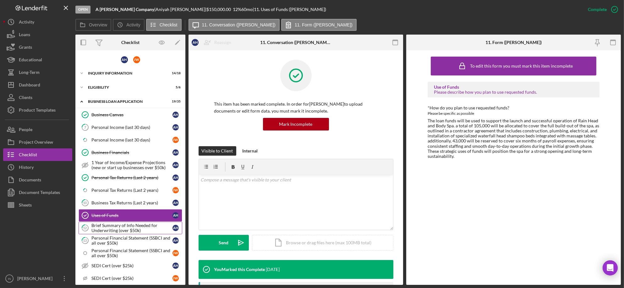
click at [131, 227] on div "Brief Summary of Info Needed for Underwriting (over $50k)" at bounding box center [131, 228] width 81 height 10
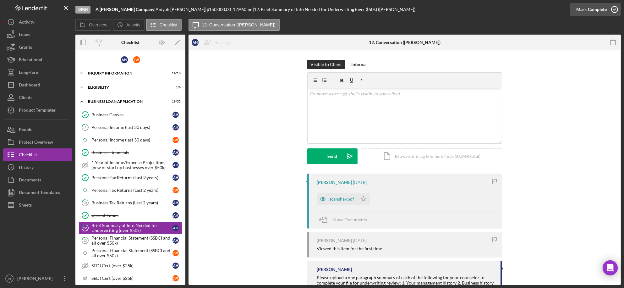
click at [595, 8] on div "Mark Complete" at bounding box center [591, 9] width 30 height 13
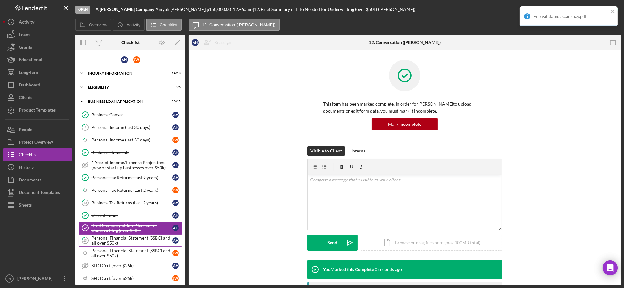
click at [116, 238] on div "Personal Financial Statement (SSBCI and all over $50k)" at bounding box center [131, 240] width 81 height 10
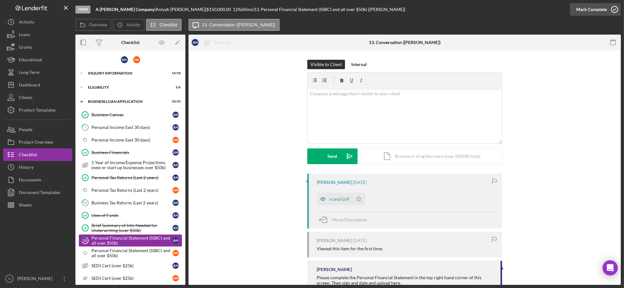
click at [599, 7] on div "Mark Complete" at bounding box center [591, 9] width 30 height 13
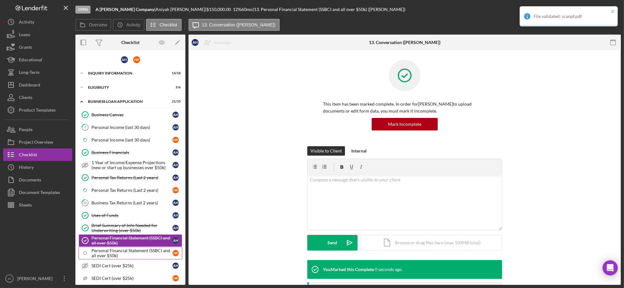
click at [123, 256] on div "Personal Financial Statement (SSBCI and all over $50k)" at bounding box center [131, 253] width 81 height 10
